Goal: Task Accomplishment & Management: Manage account settings

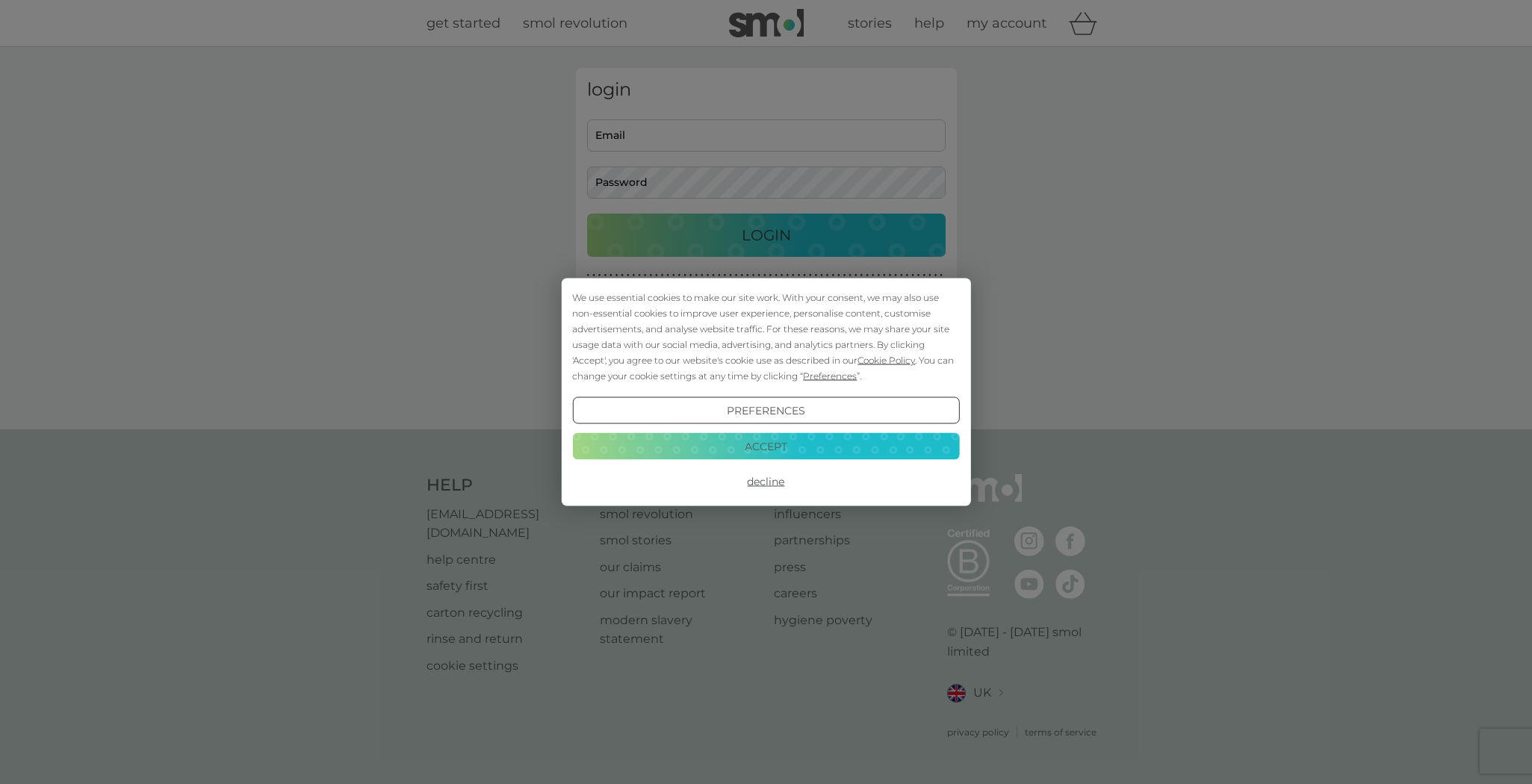
type input "michelleturner70@hotmail.com"
click at [785, 442] on button "Accept" at bounding box center [766, 445] width 387 height 27
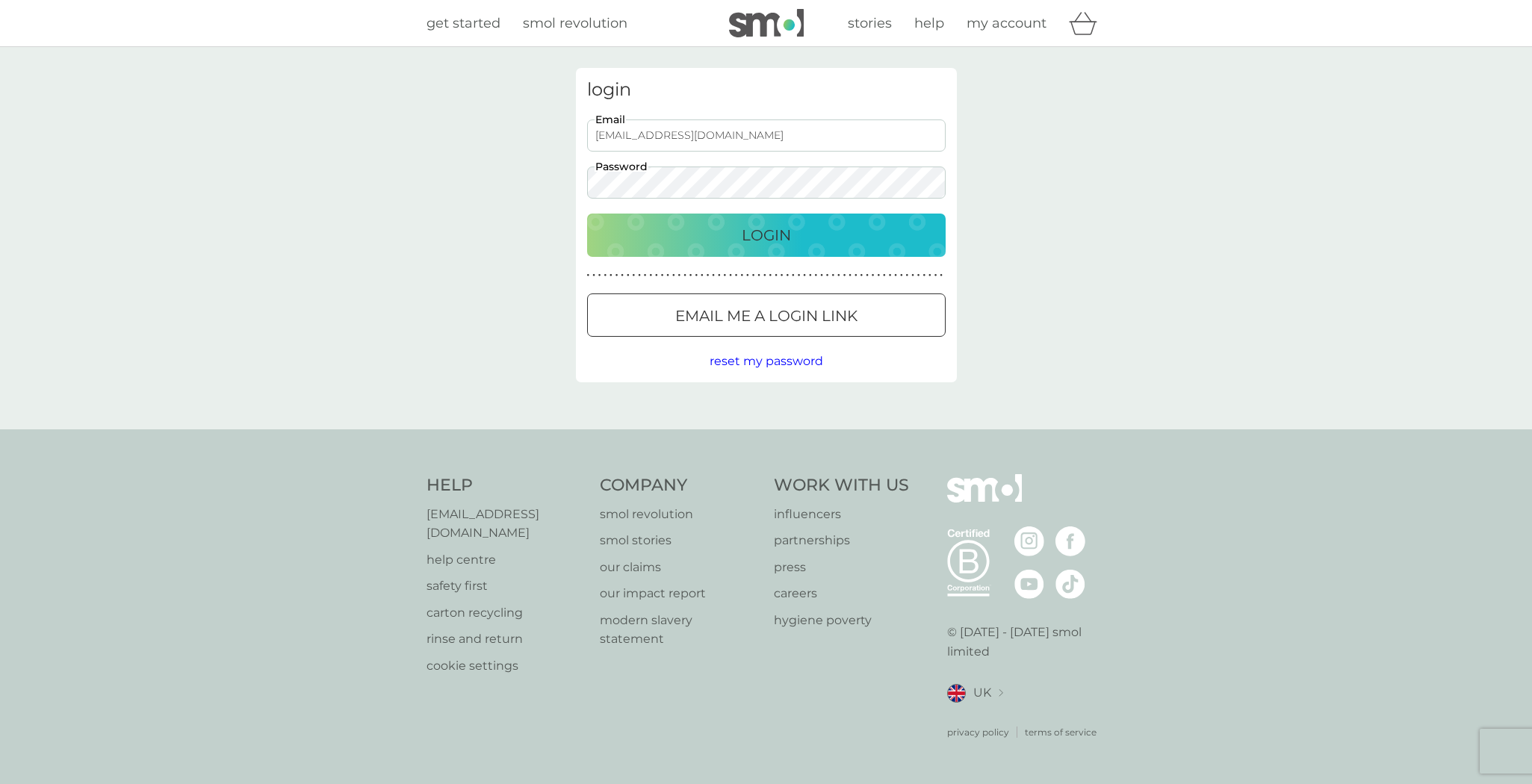
click at [776, 229] on p "Login" at bounding box center [766, 235] width 49 height 24
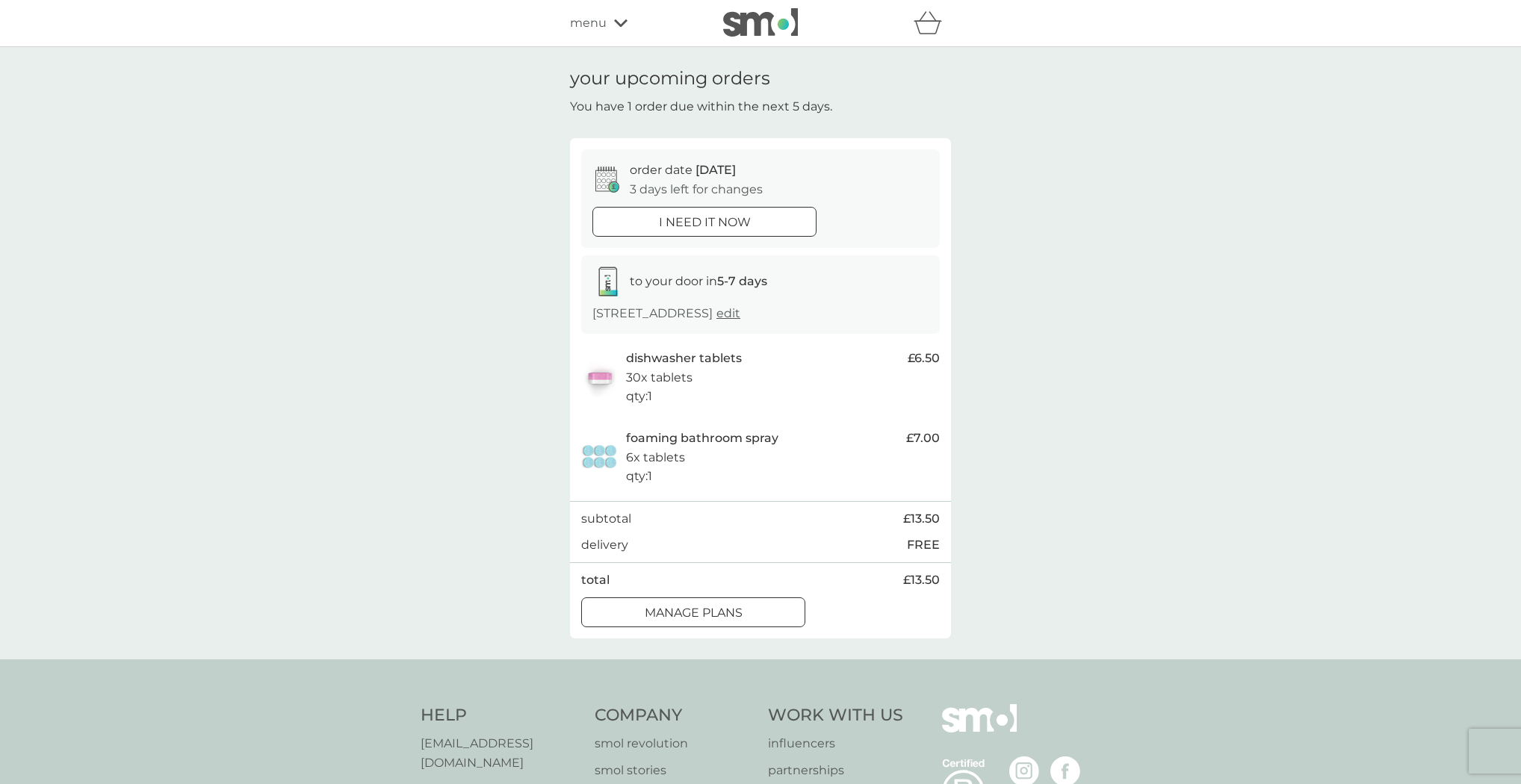
click at [723, 610] on p "manage plans" at bounding box center [693, 612] width 98 height 19
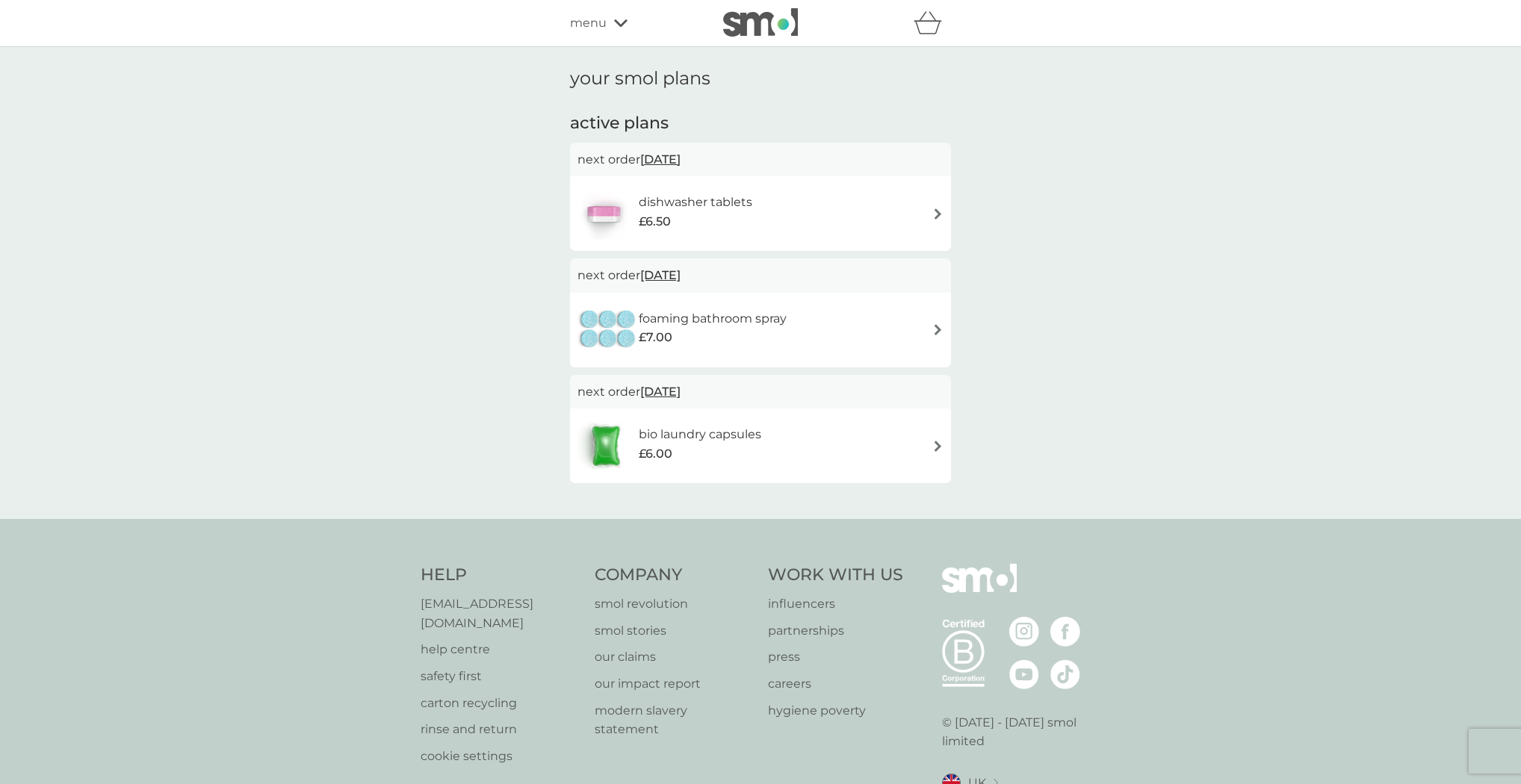
click at [681, 270] on span "[DATE]" at bounding box center [661, 275] width 40 height 29
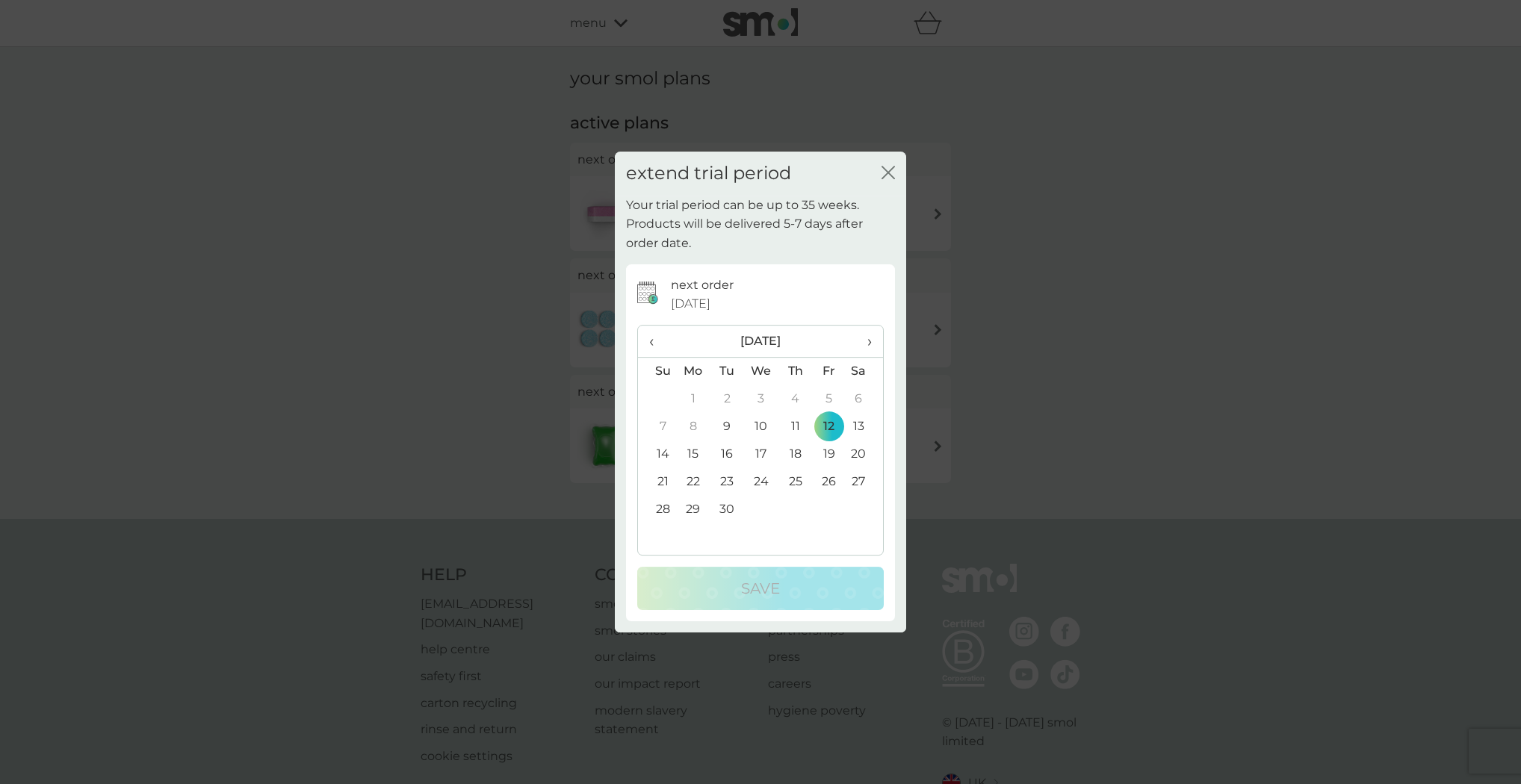
click at [867, 344] on span "›" at bounding box center [864, 341] width 15 height 32
click at [791, 428] on td "9" at bounding box center [795, 427] width 33 height 28
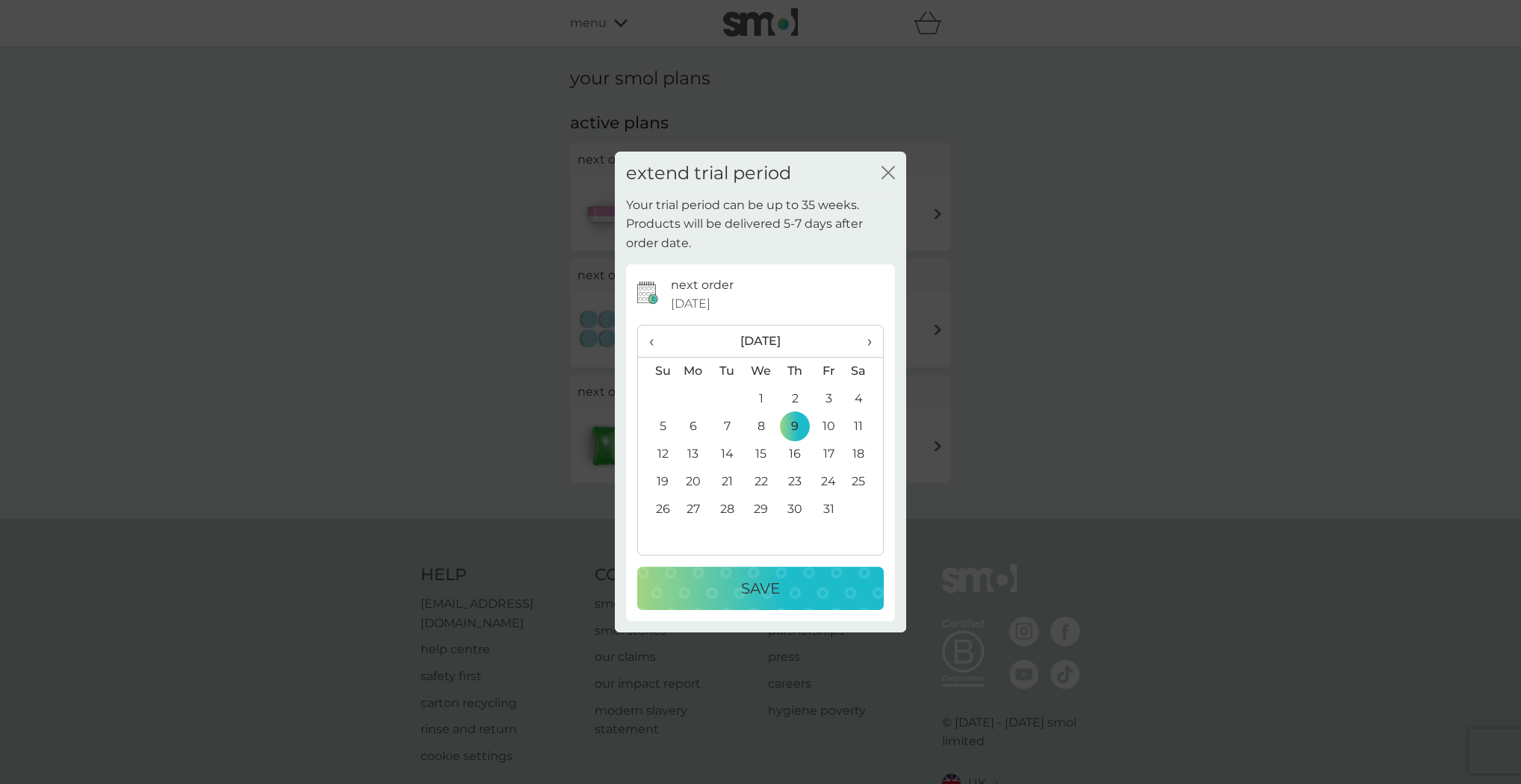
click at [754, 582] on p "Save" at bounding box center [760, 588] width 39 height 24
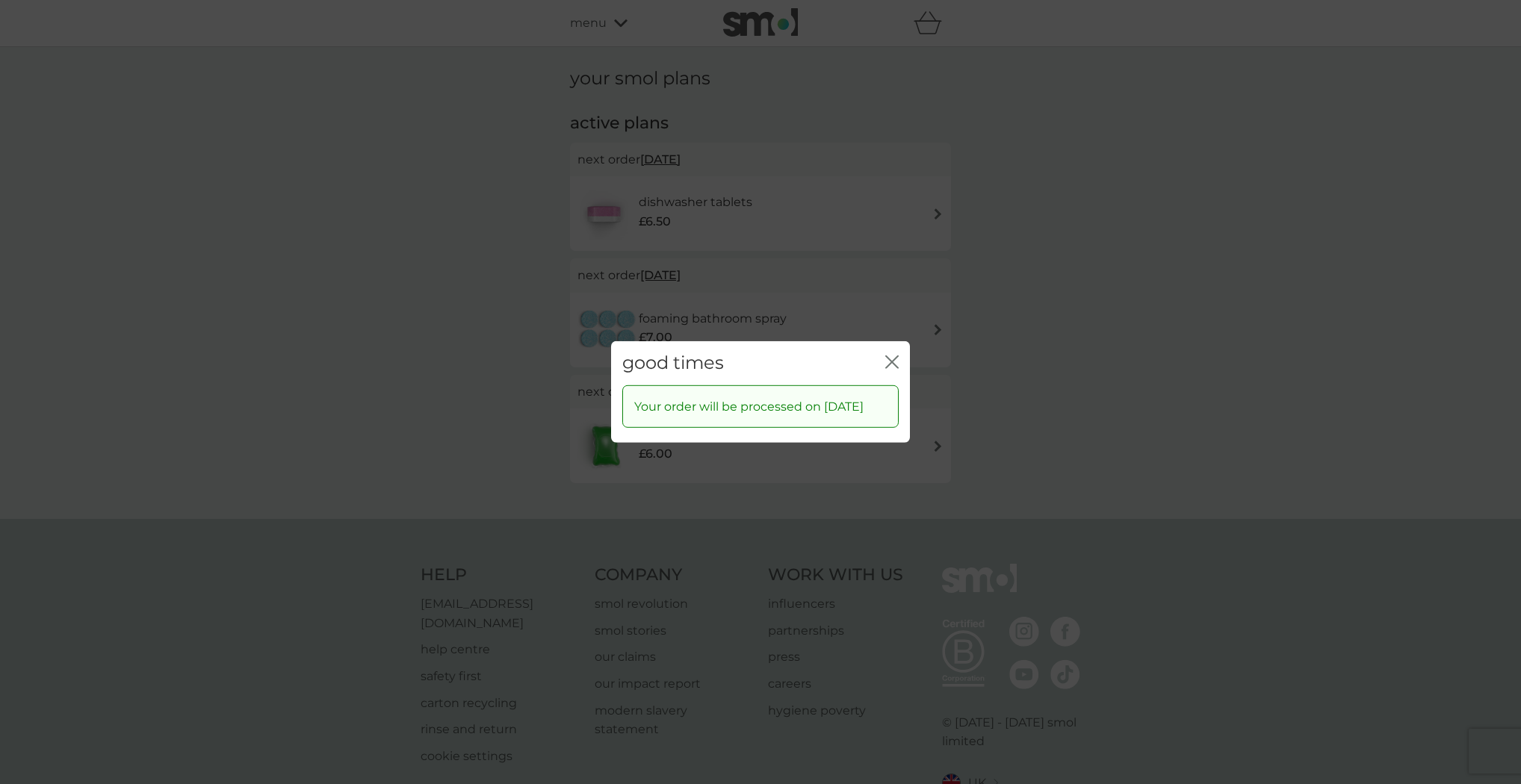
click at [893, 356] on icon "close" at bounding box center [891, 362] width 13 height 13
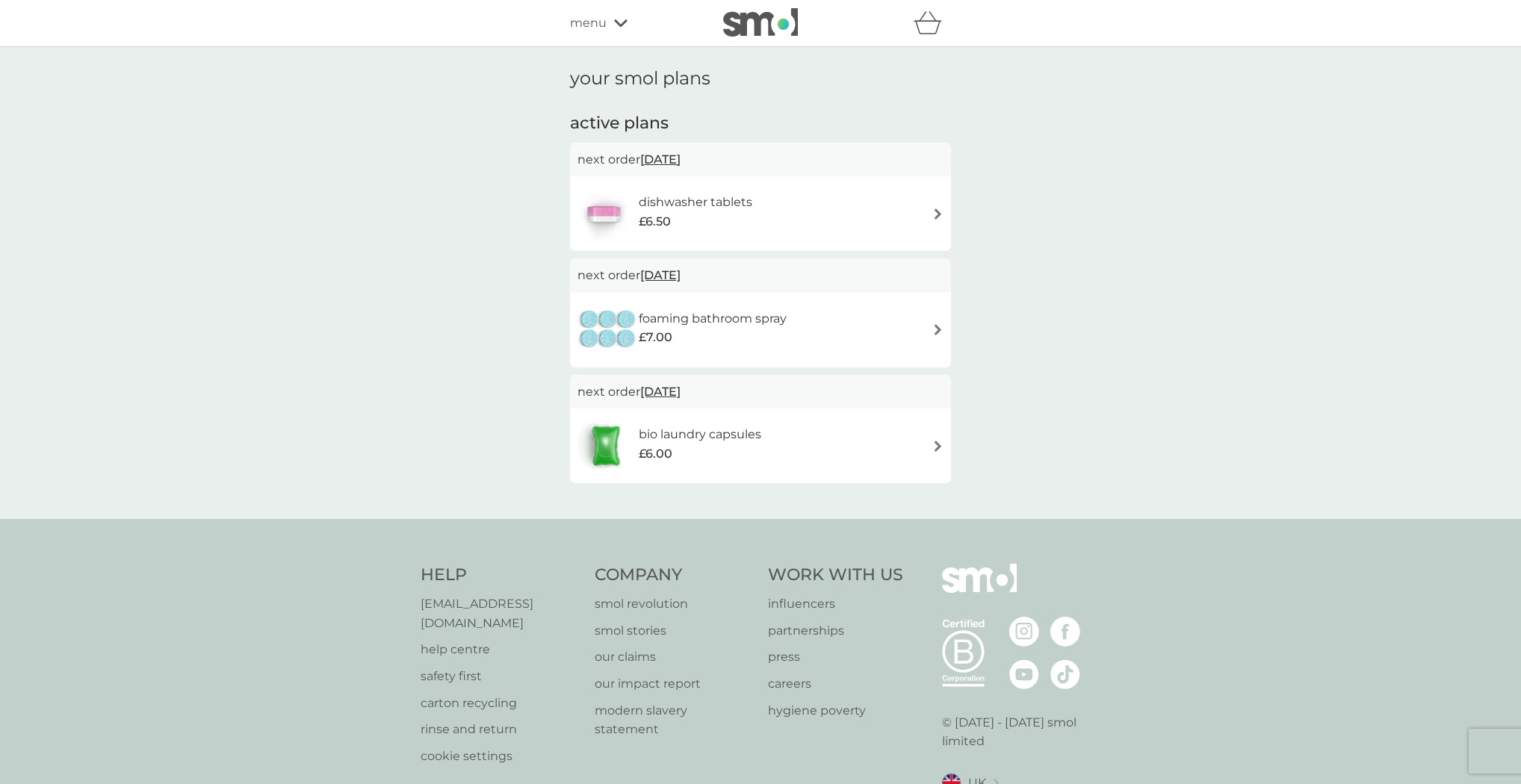
click at [723, 207] on h6 "dishwasher tablets" at bounding box center [696, 202] width 114 height 19
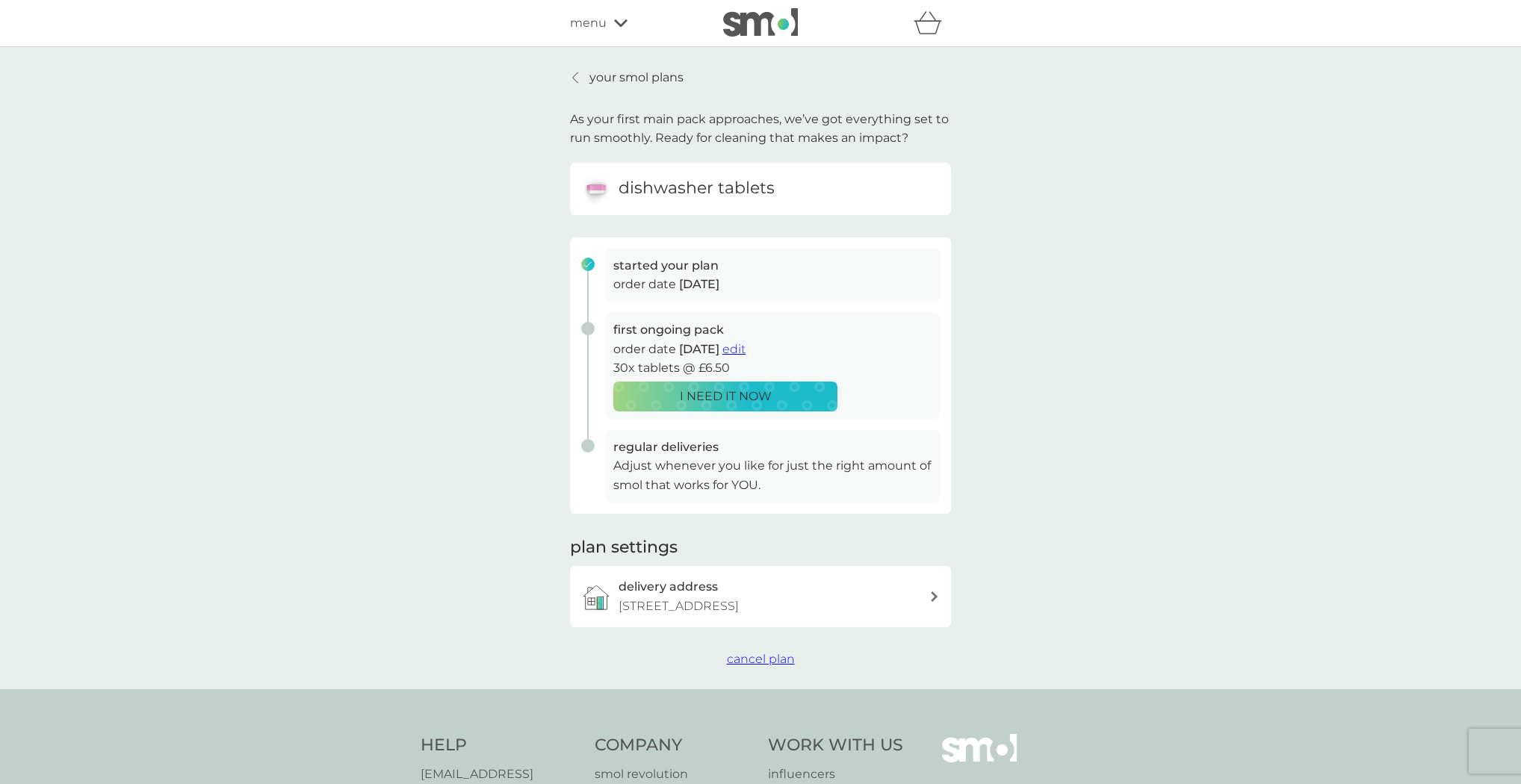
click at [1038, 387] on div "your smol plans As your first main pack approaches, we’ve got everything set to…" at bounding box center [760, 368] width 1521 height 643
click at [774, 479] on p "Adjust whenever you like for just the right amount of smol that works for YOU." at bounding box center [773, 475] width 319 height 38
click at [1057, 322] on div "your smol plans As your first main pack approaches, we’ve got everything set to…" at bounding box center [760, 368] width 1521 height 643
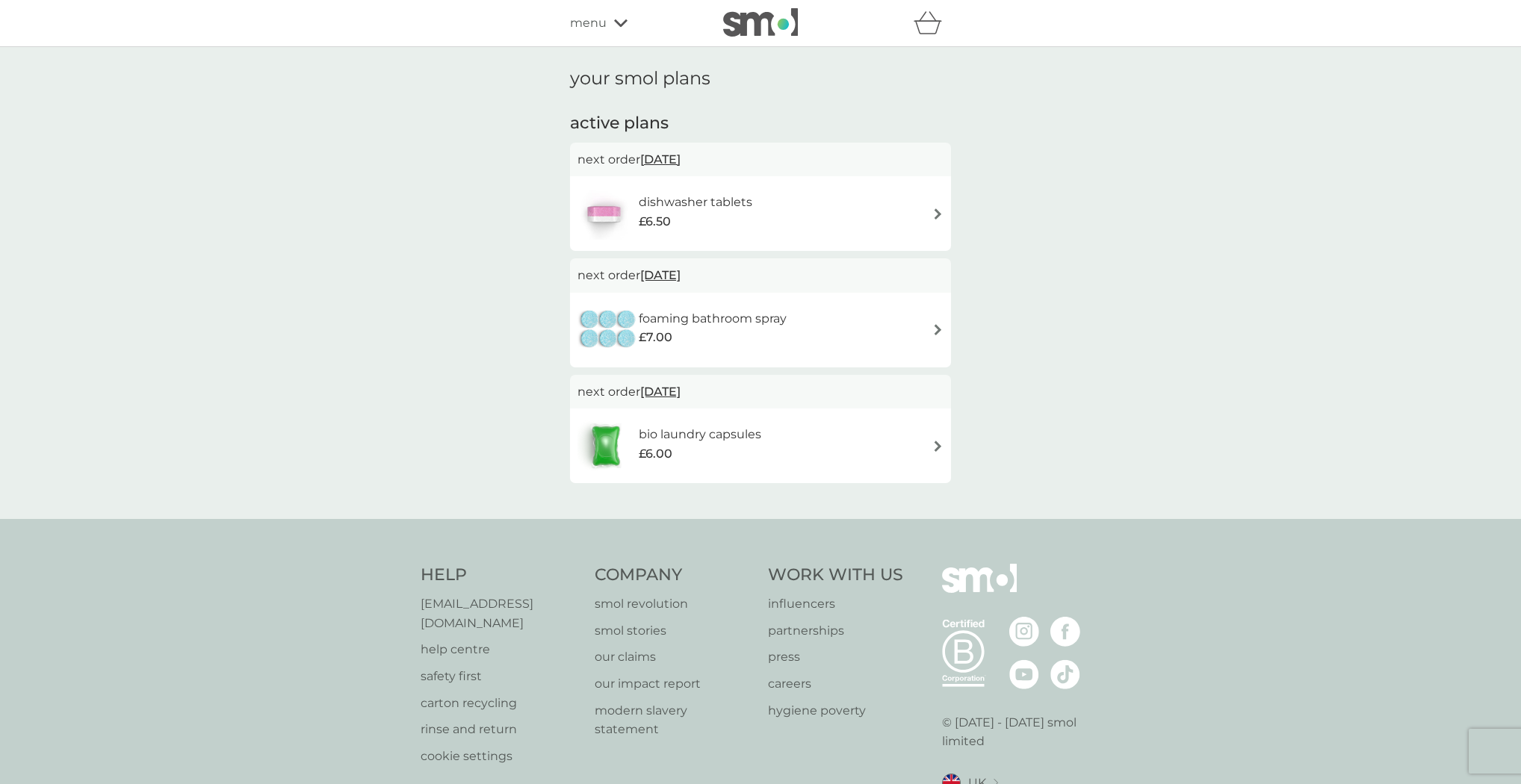
click at [938, 212] on img at bounding box center [938, 213] width 11 height 11
click at [654, 156] on span "[DATE]" at bounding box center [661, 159] width 40 height 29
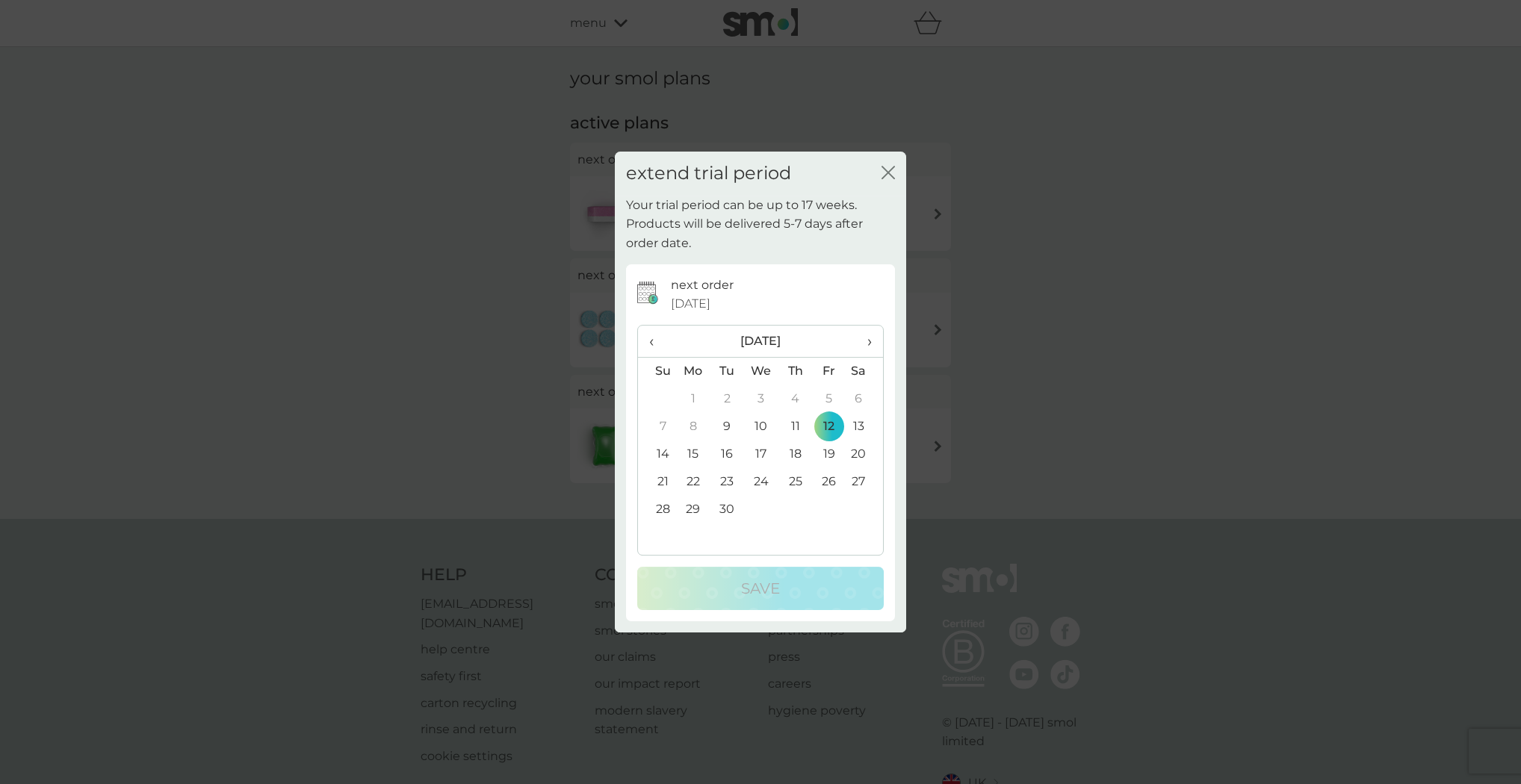
click at [870, 343] on span "›" at bounding box center [864, 341] width 15 height 32
click at [797, 425] on td "9" at bounding box center [795, 427] width 33 height 28
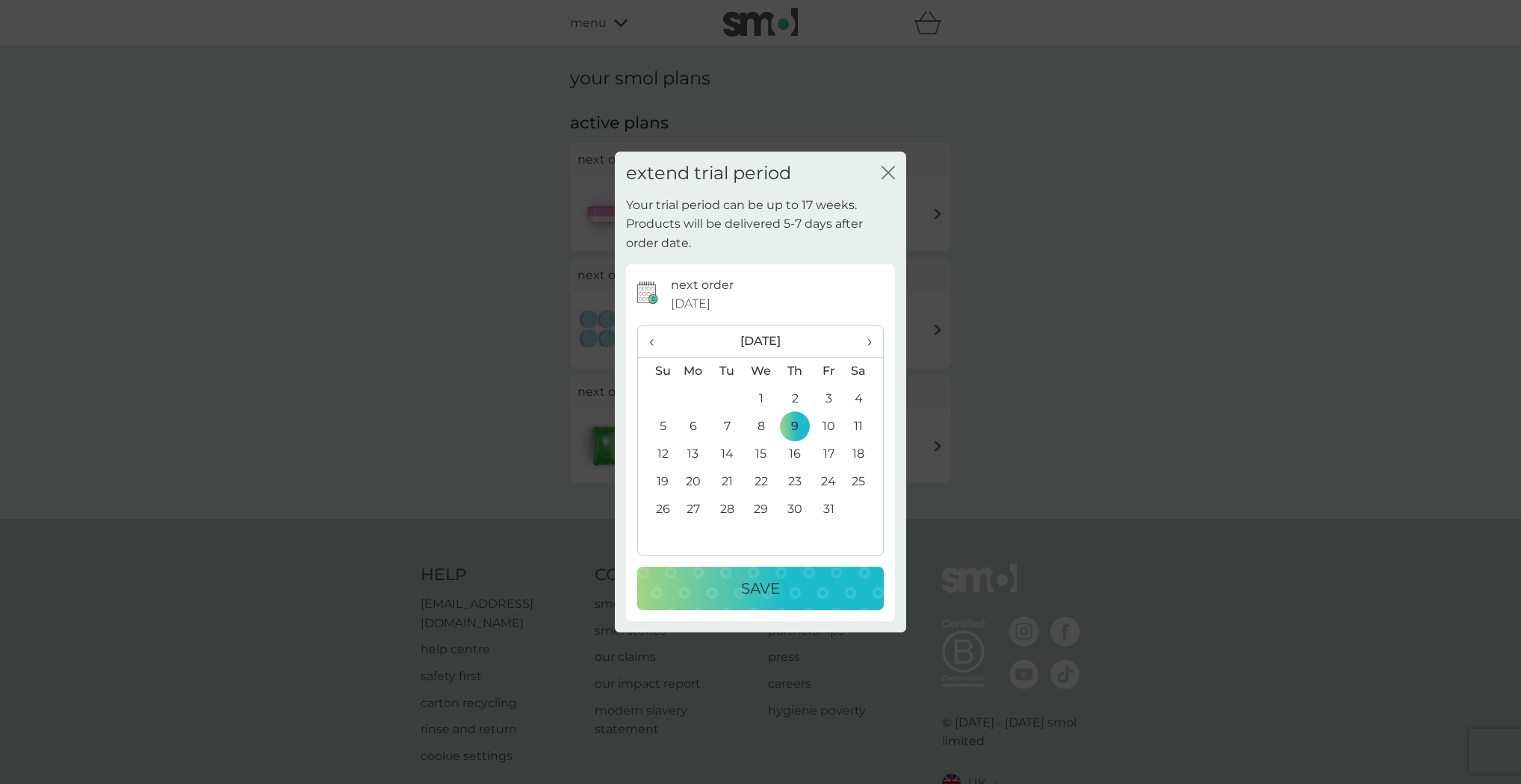
click at [723, 591] on div "Save" at bounding box center [760, 588] width 217 height 24
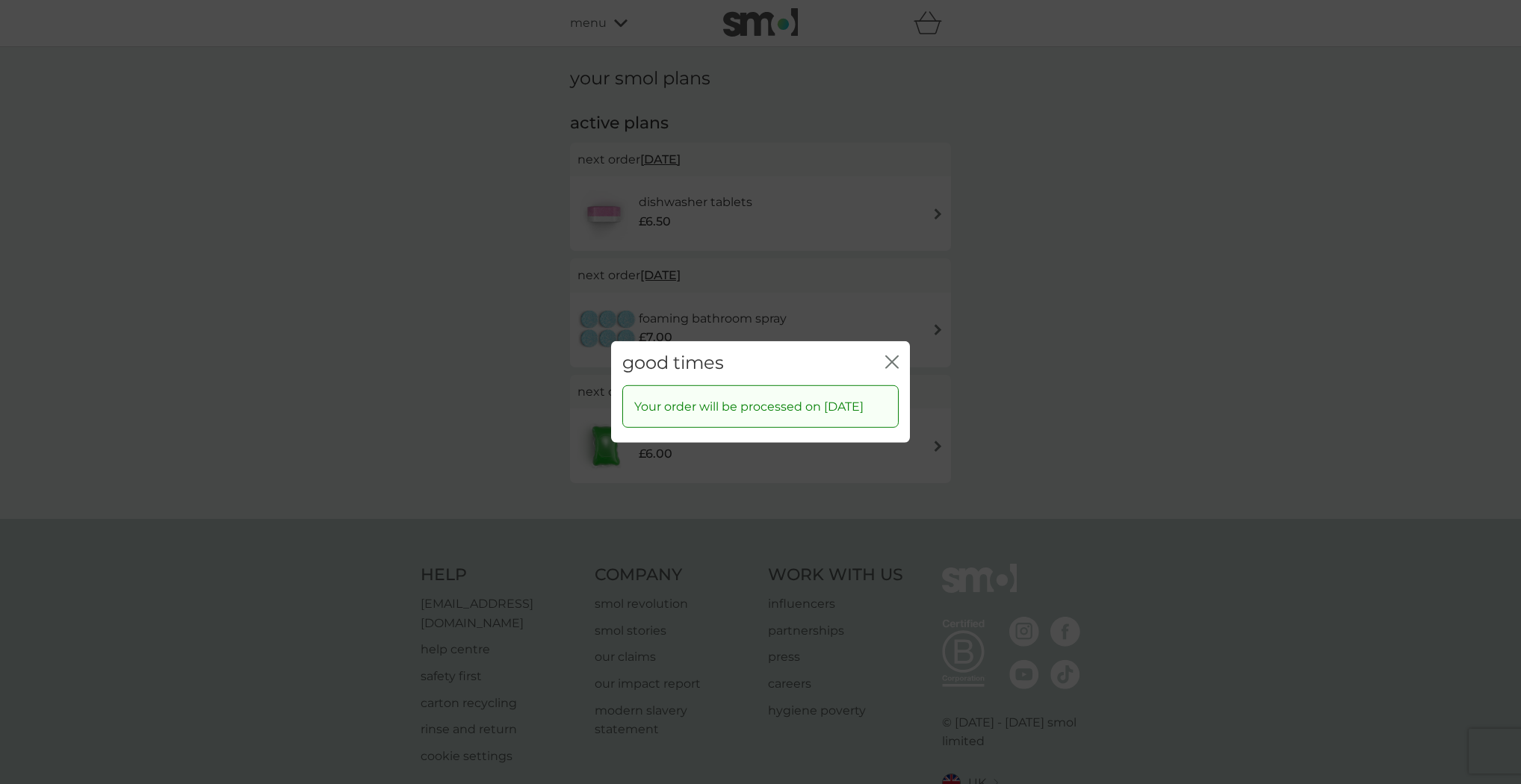
click at [890, 356] on icon "close" at bounding box center [889, 362] width 6 height 12
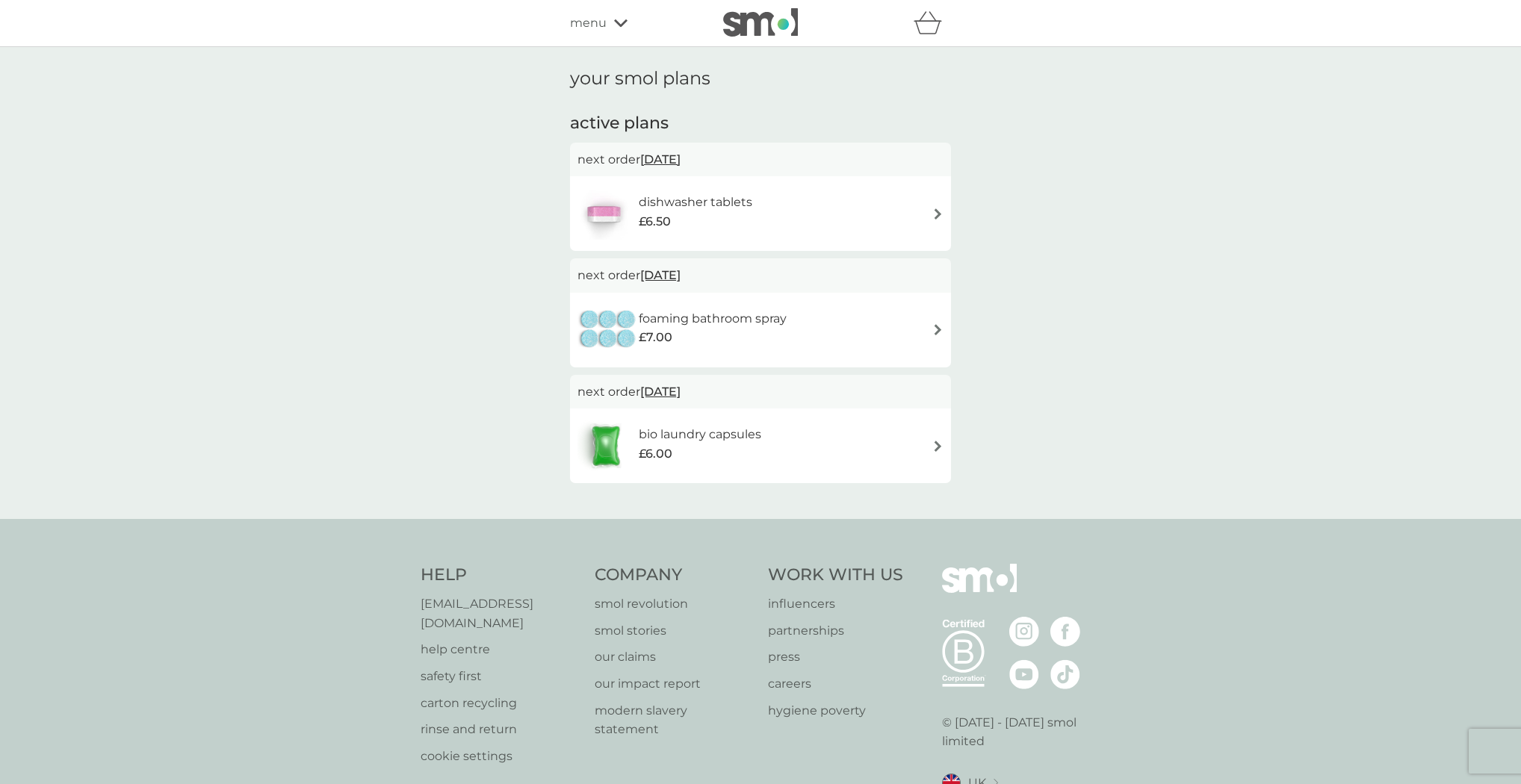
click at [661, 272] on span "[DATE]" at bounding box center [661, 275] width 40 height 29
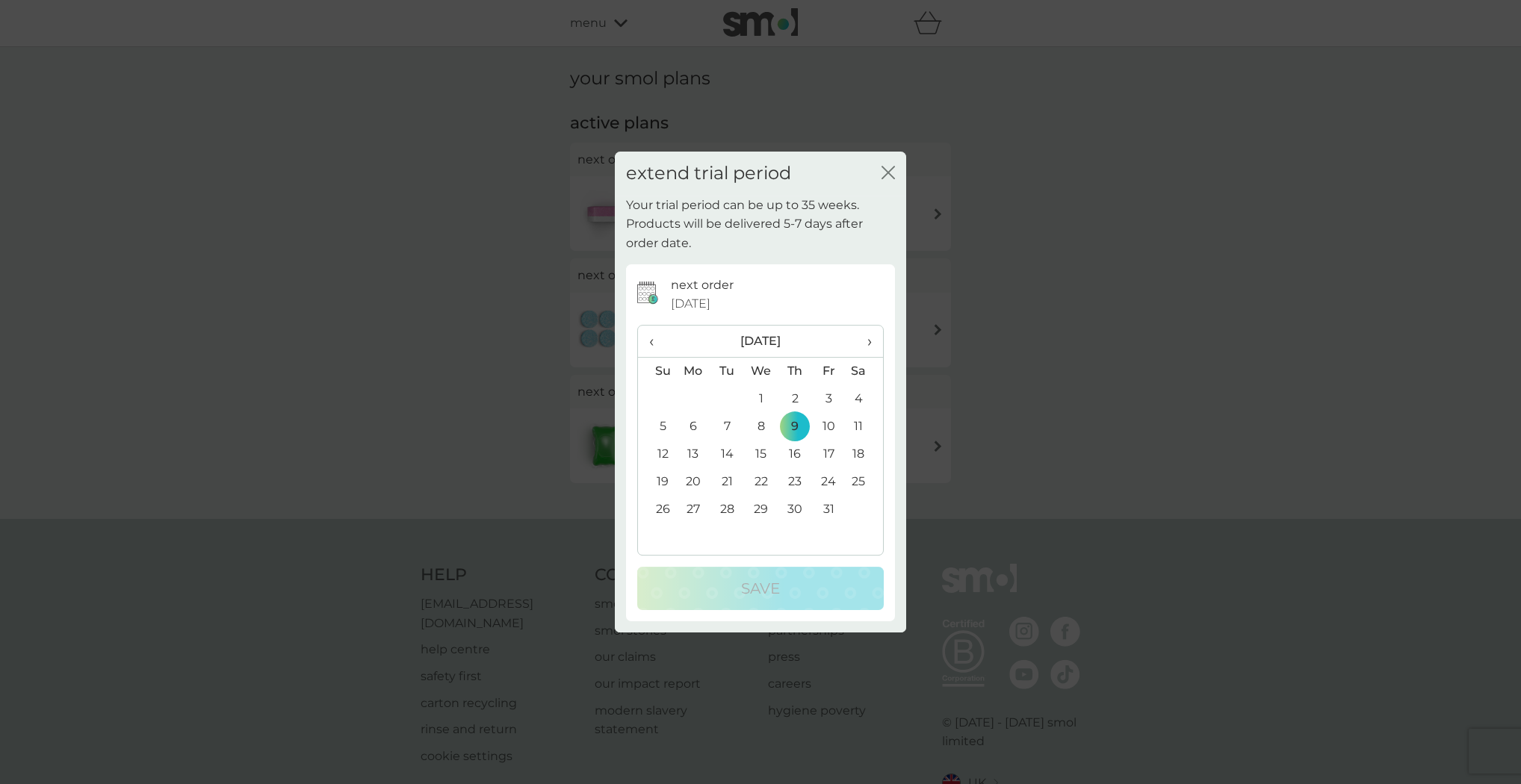
click at [866, 340] on span "›" at bounding box center [864, 341] width 15 height 32
click at [761, 424] on td "5" at bounding box center [761, 427] width 34 height 28
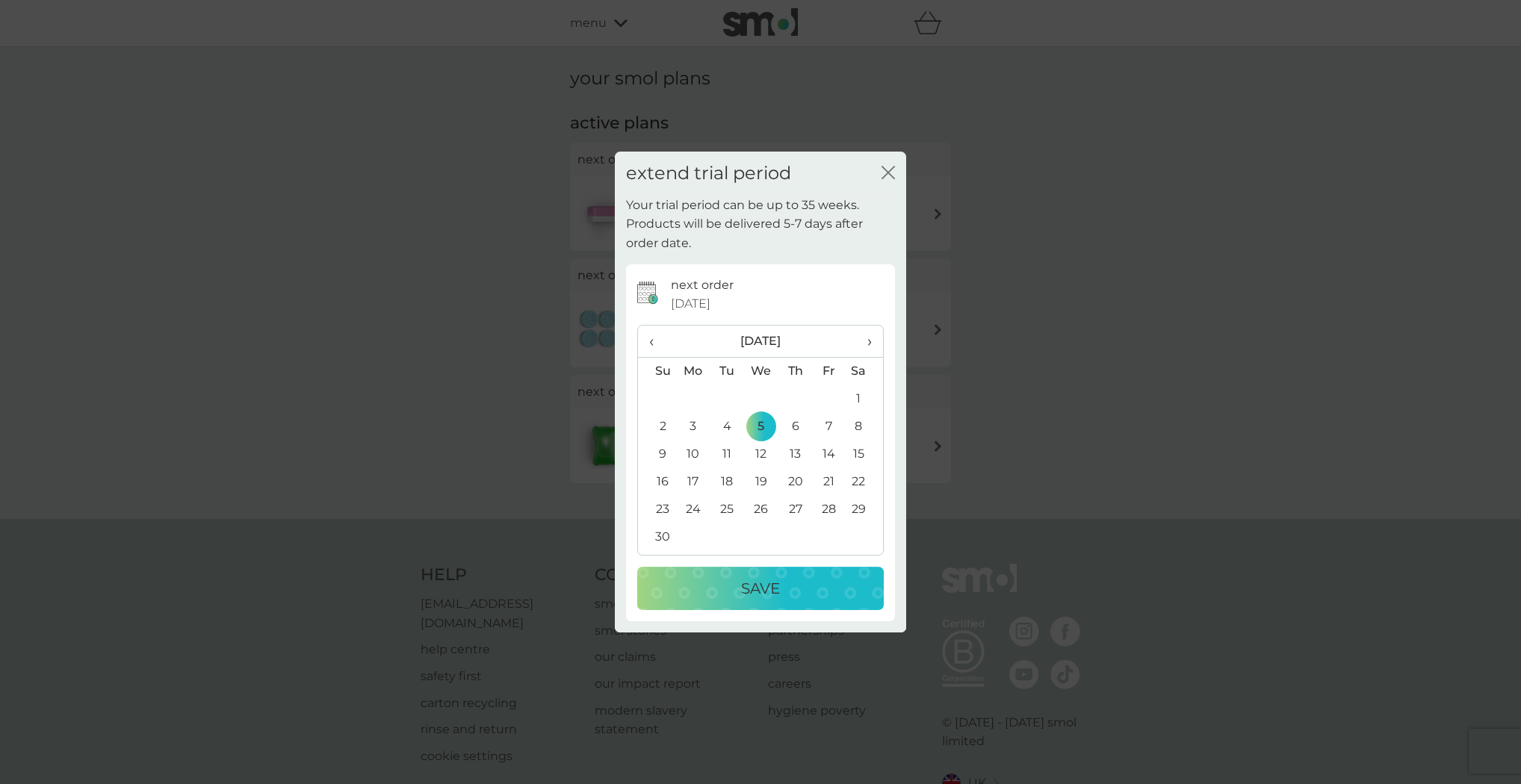
click at [778, 593] on p "Save" at bounding box center [760, 588] width 39 height 24
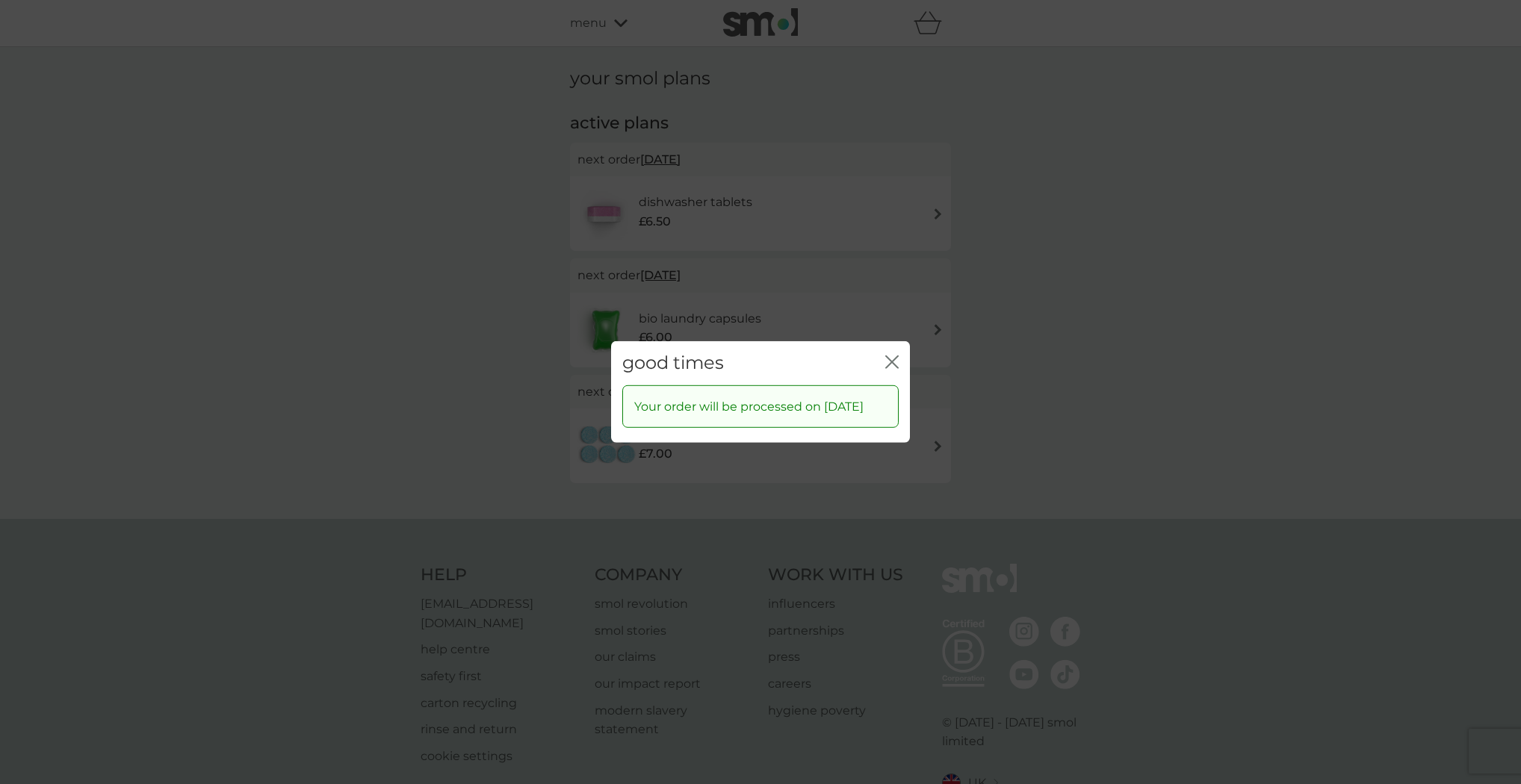
click at [890, 356] on icon "close" at bounding box center [891, 362] width 13 height 13
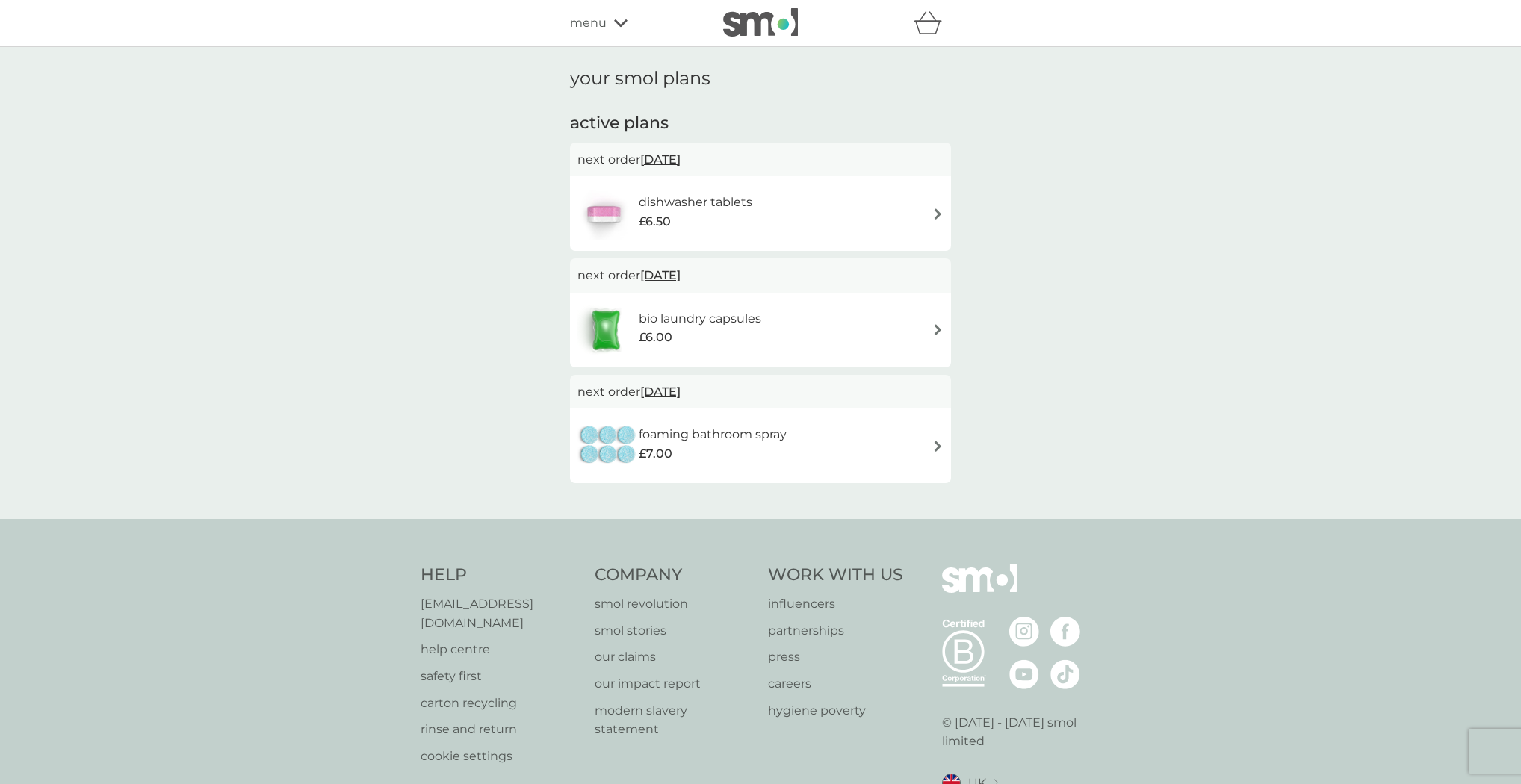
click at [665, 163] on span "[DATE]" at bounding box center [661, 159] width 40 height 29
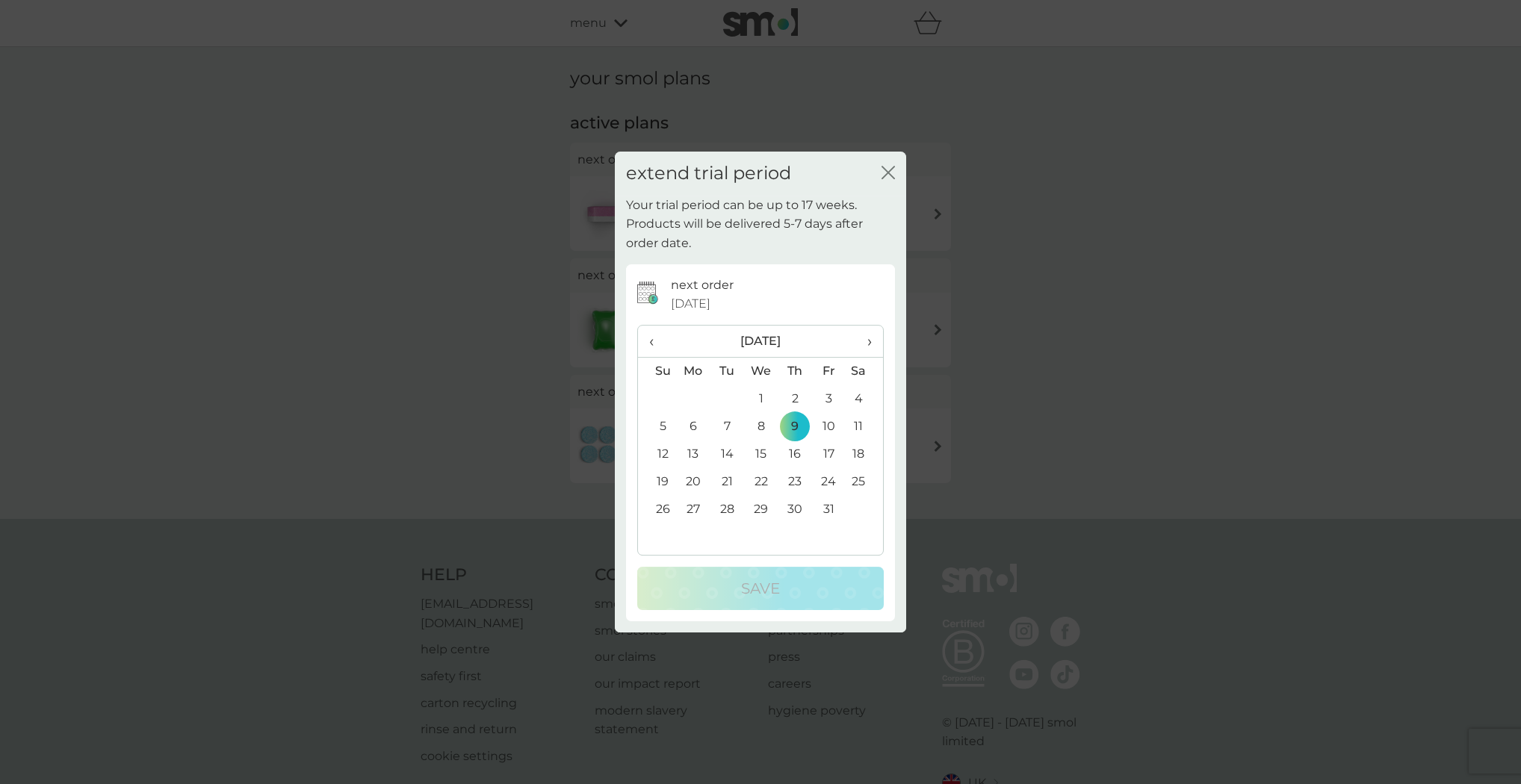
click at [866, 335] on span "›" at bounding box center [864, 341] width 15 height 32
click at [754, 421] on td "5" at bounding box center [761, 427] width 34 height 28
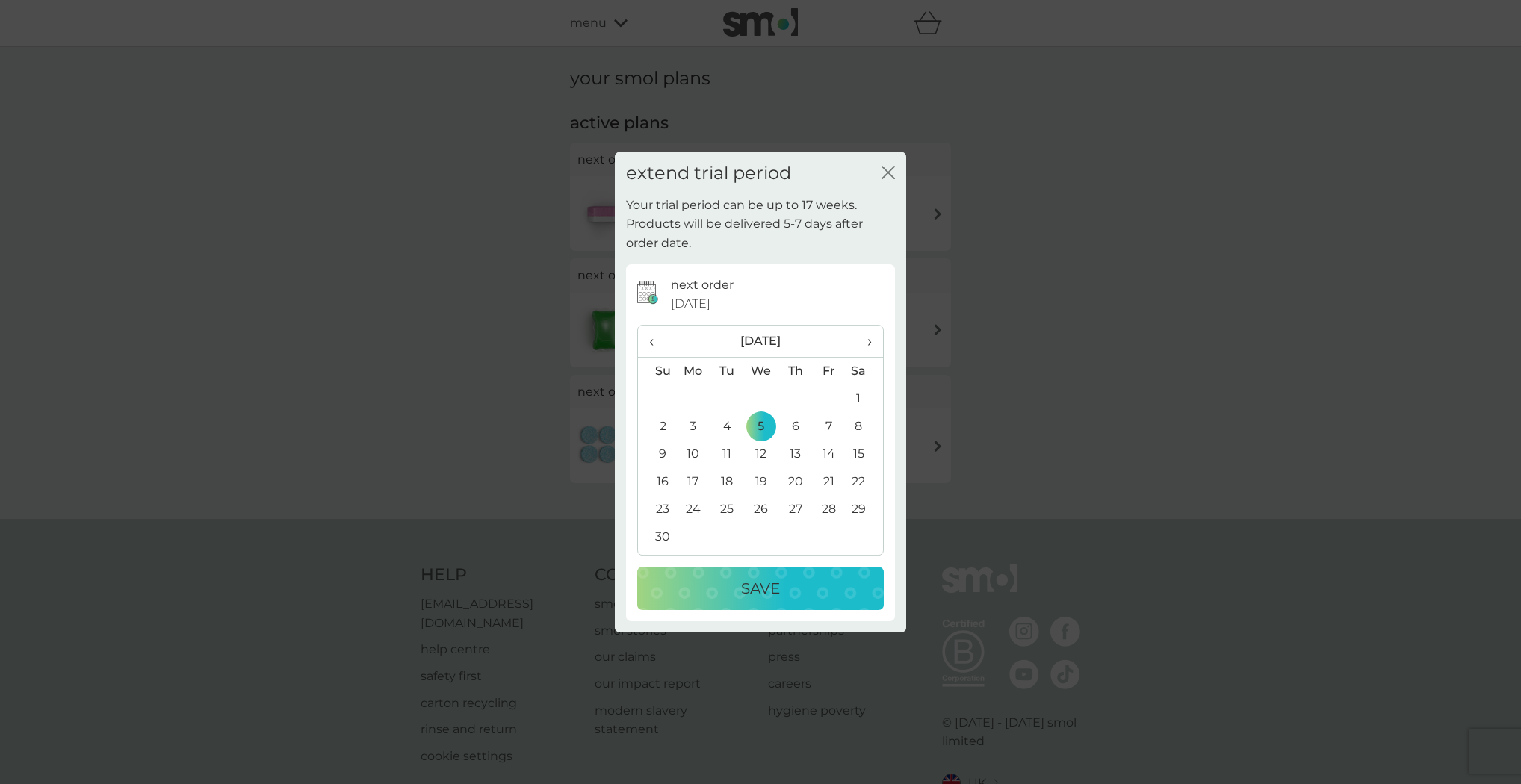
click at [758, 586] on p "Save" at bounding box center [760, 588] width 39 height 24
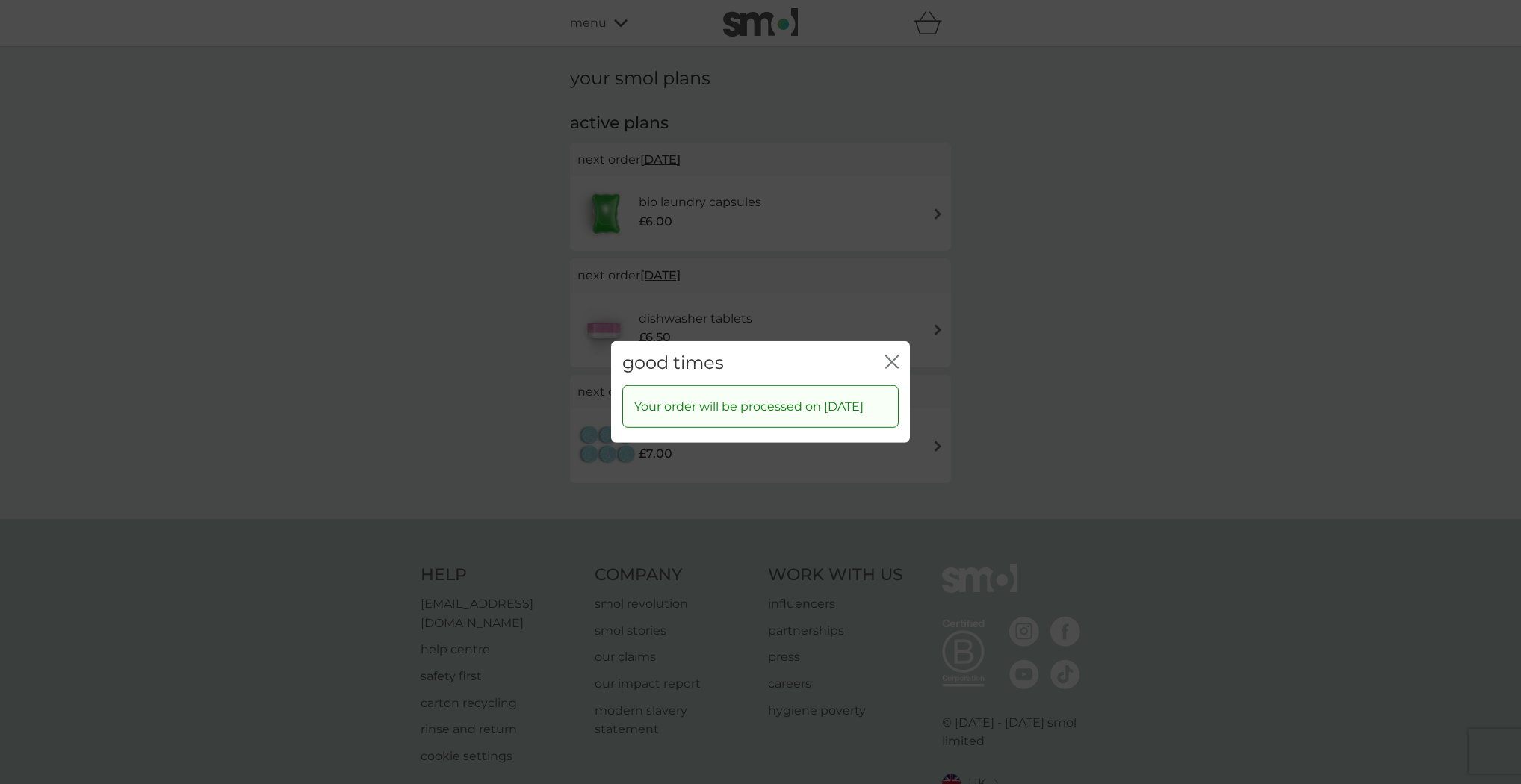
click at [888, 356] on icon "close" at bounding box center [889, 362] width 6 height 12
